Goal: Task Accomplishment & Management: Use online tool/utility

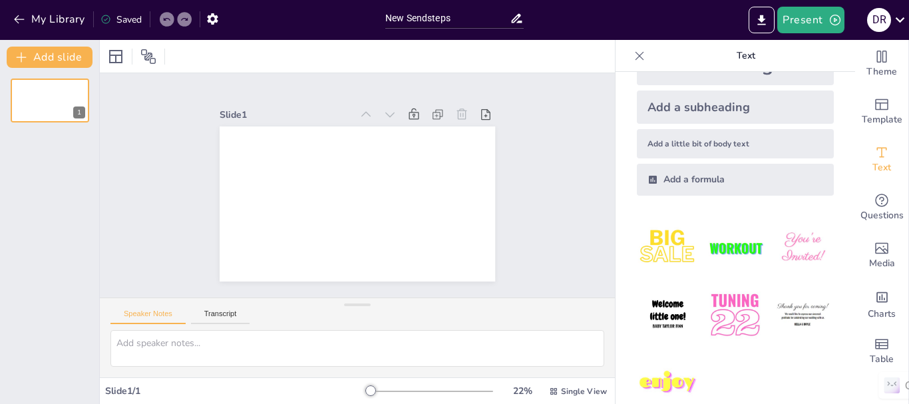
scroll to position [73, 0]
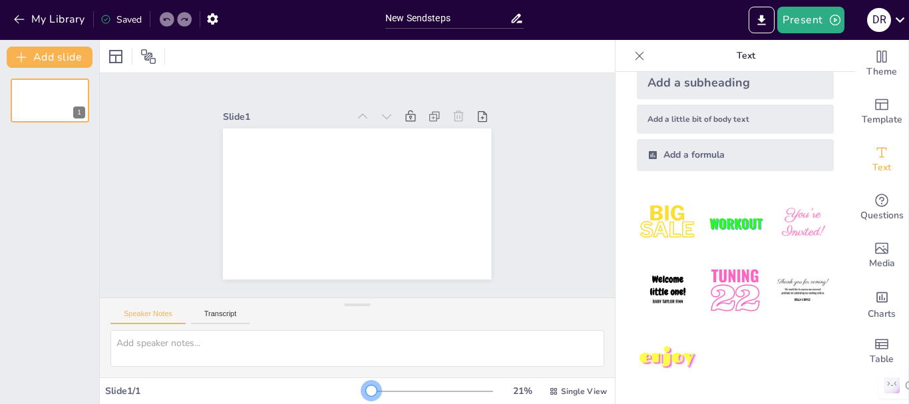
click at [366, 392] on div at bounding box center [371, 390] width 11 height 11
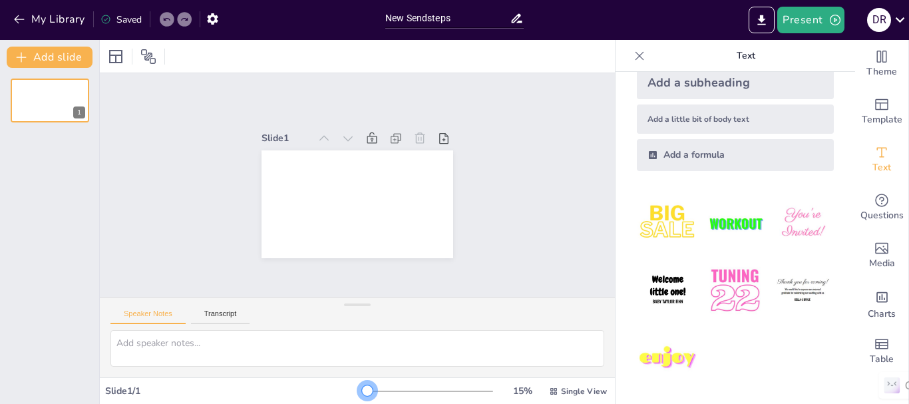
click at [362, 392] on div at bounding box center [367, 390] width 11 height 11
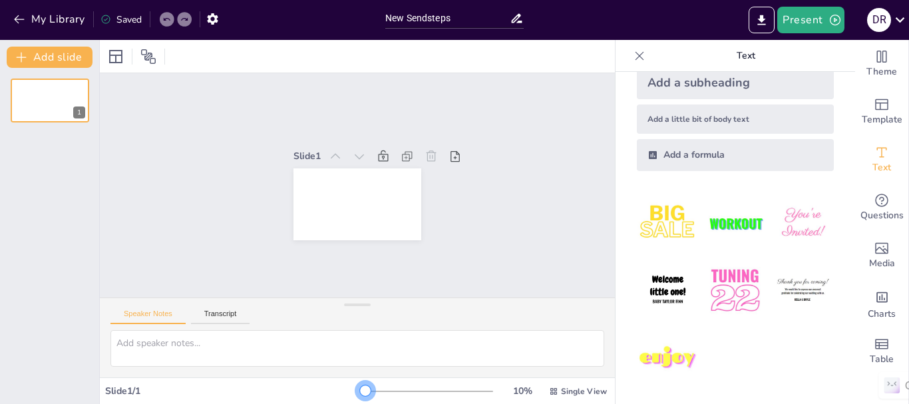
click at [360, 391] on div at bounding box center [365, 390] width 11 height 11
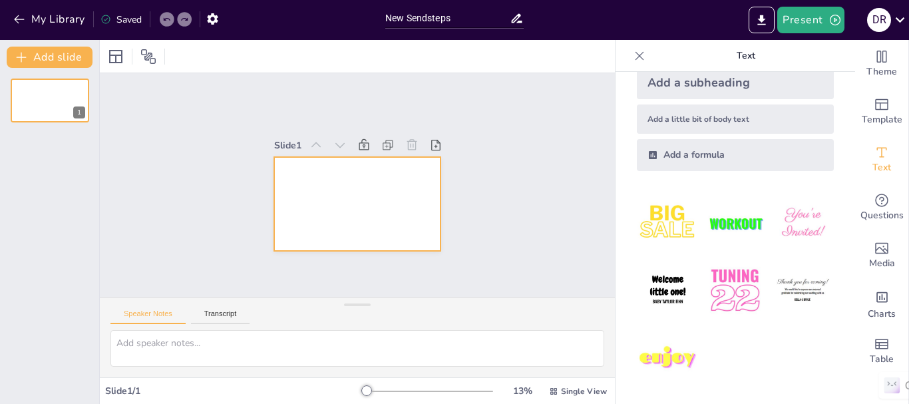
click at [291, 180] on div at bounding box center [357, 203] width 166 height 93
click at [660, 128] on div "Add a little bit of body text" at bounding box center [735, 119] width 197 height 29
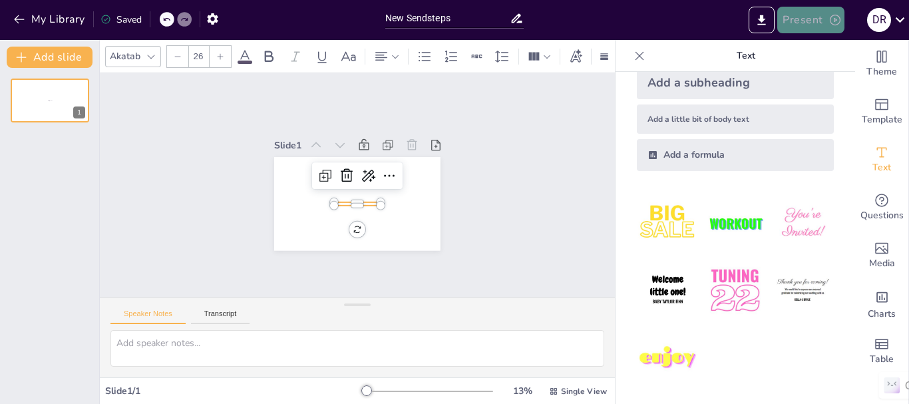
click at [790, 20] on button "Present" at bounding box center [811, 20] width 67 height 27
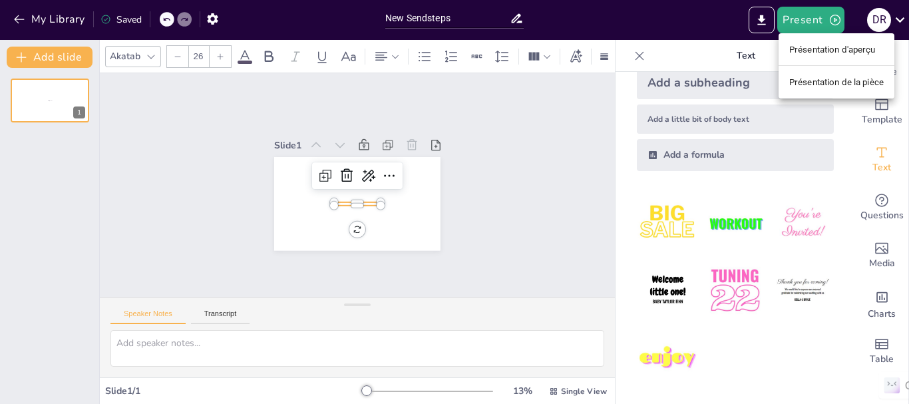
click at [806, 79] on font "Présentation de la pièce" at bounding box center [837, 82] width 95 height 10
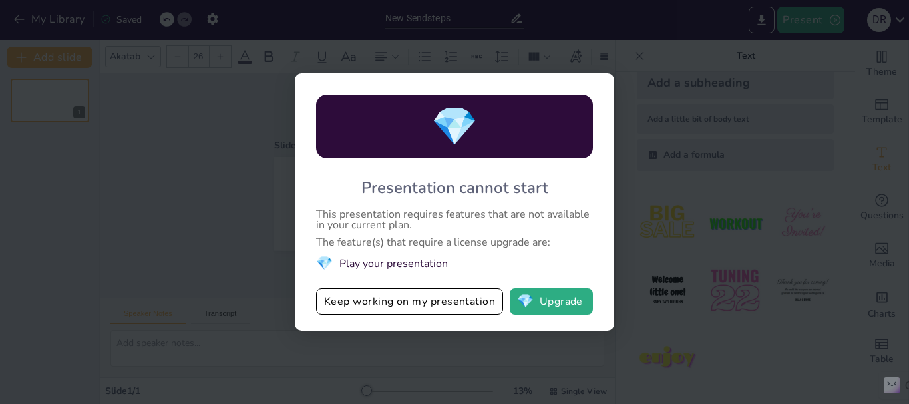
click at [643, 176] on div "💎 Presentation cannot start This presentation requires features that are not av…" at bounding box center [454, 202] width 909 height 404
click at [542, 292] on button "💎 Upgrade" at bounding box center [551, 301] width 83 height 27
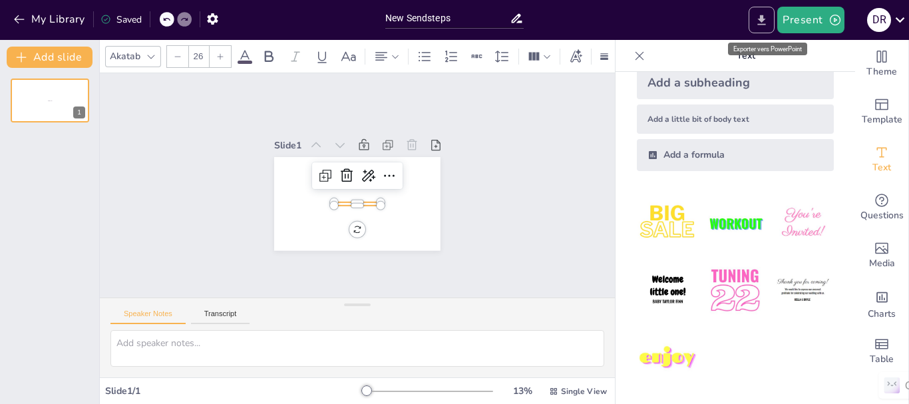
click at [766, 19] on icon "Export to PowerPoint" at bounding box center [762, 20] width 8 height 10
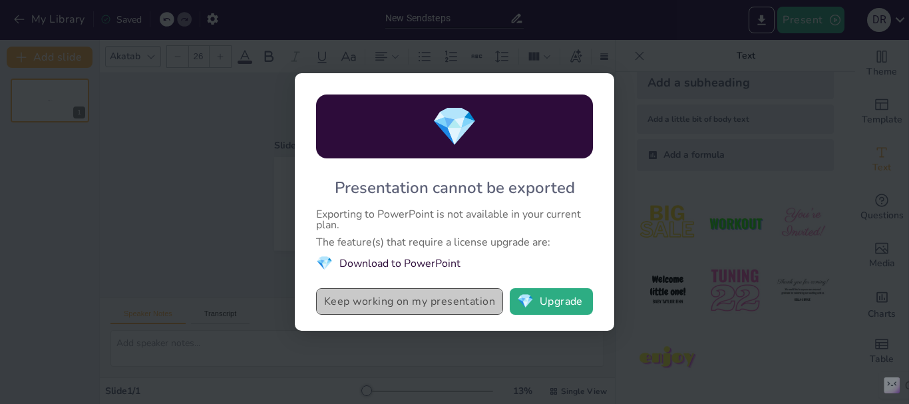
click at [467, 311] on button "Keep working on my presentation" at bounding box center [409, 301] width 187 height 27
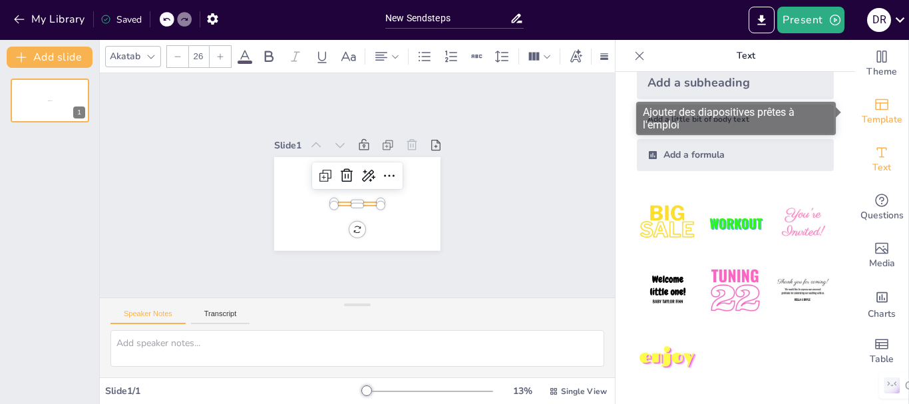
click at [873, 117] on span "Template" at bounding box center [882, 120] width 41 height 15
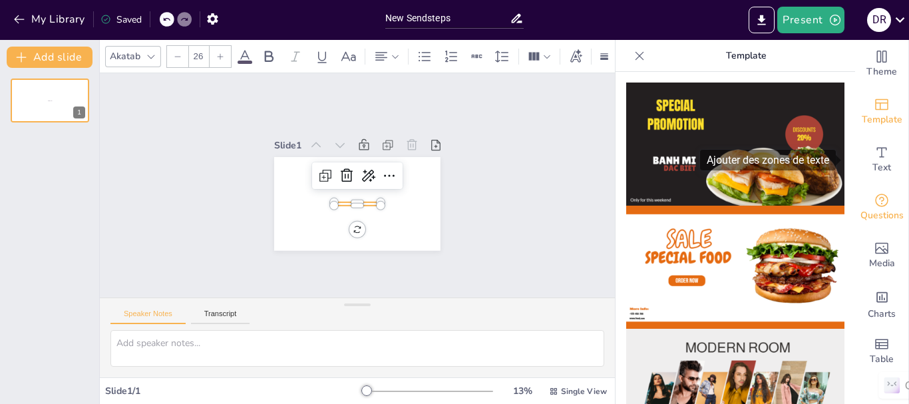
drag, startPoint x: 844, startPoint y: 126, endPoint x: 855, endPoint y: 222, distance: 97.2
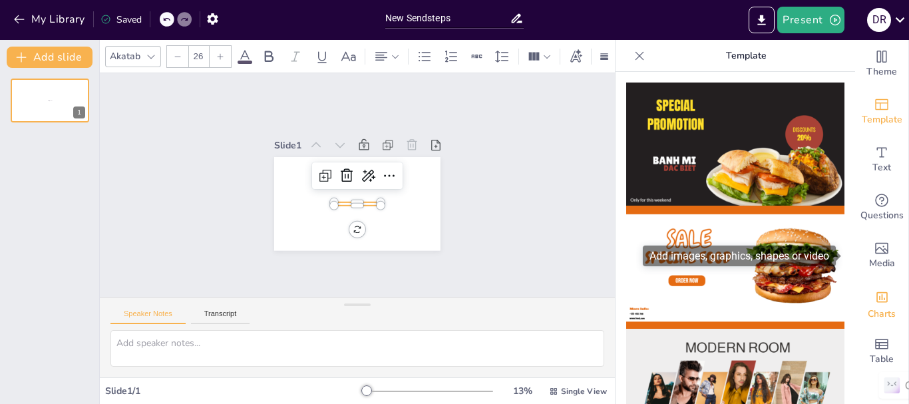
drag, startPoint x: 843, startPoint y: 113, endPoint x: 868, endPoint y: 322, distance: 210.5
